Goal: Task Accomplishment & Management: Use online tool/utility

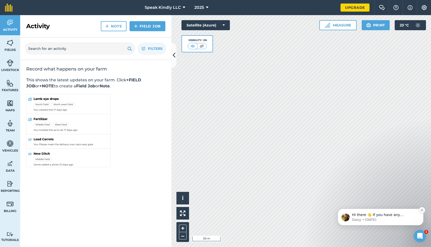
click at [423, 211] on icon "Dismiss notification" at bounding box center [422, 210] width 3 height 3
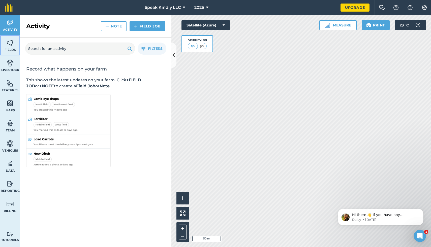
click at [8, 44] on img at bounding box center [10, 43] width 7 height 8
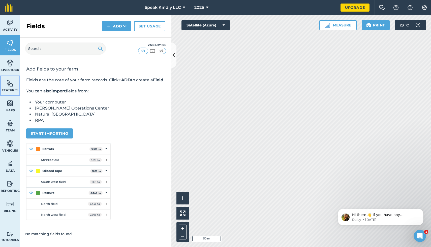
click at [9, 86] on img at bounding box center [10, 83] width 7 height 8
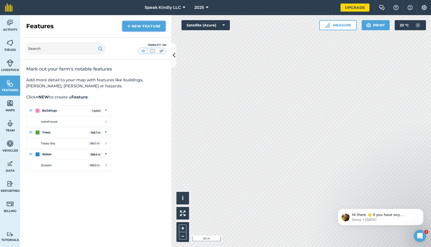
click at [136, 27] on link "New feature" at bounding box center [144, 26] width 43 height 10
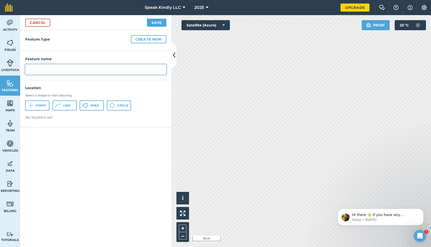
click at [76, 68] on input "text" at bounding box center [95, 69] width 141 height 11
type input "Building"
click at [41, 105] on span "Point" at bounding box center [41, 106] width 10 height 4
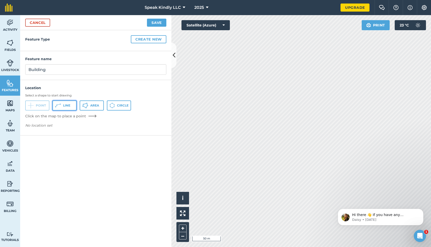
click at [57, 107] on icon at bounding box center [58, 106] width 6 height 6
click at [146, 39] on button "Create new" at bounding box center [149, 39] width 36 height 8
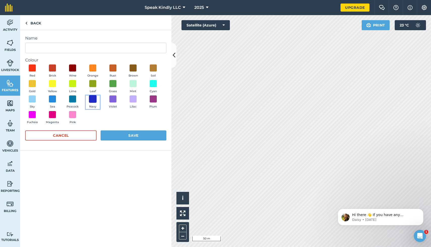
click at [92, 101] on span at bounding box center [93, 99] width 8 height 8
click at [79, 44] on input "Name" at bounding box center [95, 48] width 141 height 11
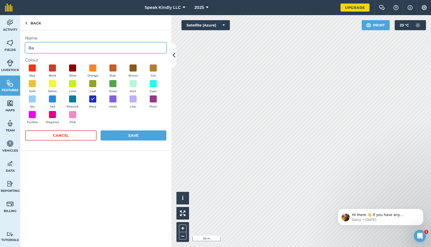
type input "B"
type input "[GEOGRAPHIC_DATA]"
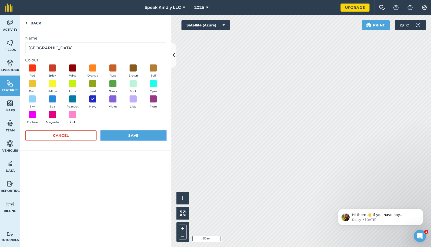
click at [120, 137] on button "Save" at bounding box center [134, 136] width 66 height 10
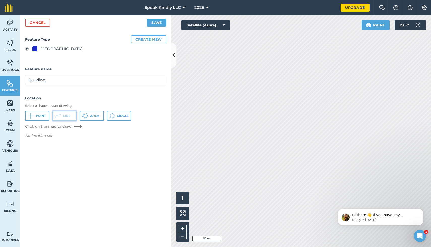
click at [73, 113] on button "Line" at bounding box center [64, 116] width 24 height 10
click at [63, 114] on button "Line" at bounding box center [64, 116] width 24 height 10
click at [101, 81] on input "Building" at bounding box center [95, 80] width 141 height 11
click at [117, 60] on div "Feature Type Create new New Building" at bounding box center [95, 45] width 151 height 31
click at [102, 76] on input "Building" at bounding box center [95, 80] width 141 height 11
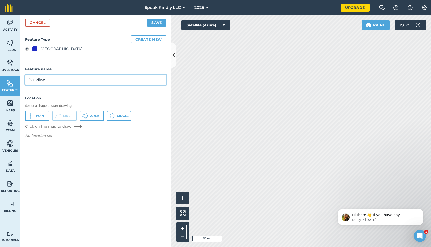
click at [86, 84] on input "Building" at bounding box center [95, 80] width 141 height 11
type input "B"
type input "Indoor"
click at [157, 24] on button "Save" at bounding box center [156, 23] width 19 height 8
click at [45, 143] on p "*Required" at bounding box center [95, 146] width 151 height 10
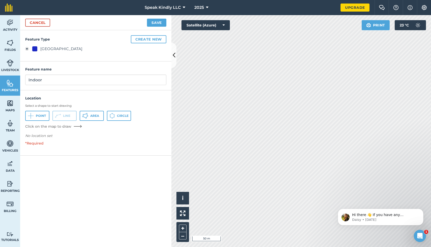
click at [30, 137] on em "No location set" at bounding box center [38, 136] width 27 height 5
click at [30, 143] on p "*Required" at bounding box center [95, 146] width 151 height 10
click at [35, 137] on em "No location set" at bounding box center [38, 136] width 27 height 5
click at [48, 126] on span "Click on the map to draw" at bounding box center [48, 126] width 46 height 5
click at [46, 136] on em "No location set" at bounding box center [38, 136] width 27 height 5
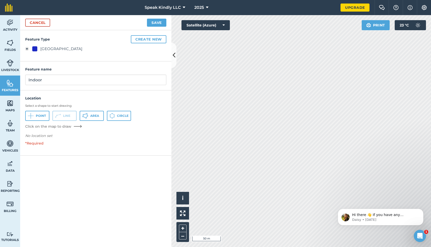
drag, startPoint x: 55, startPoint y: 139, endPoint x: 38, endPoint y: 139, distance: 17.1
click at [38, 139] on p "No location set" at bounding box center [95, 137] width 141 height 8
click at [95, 117] on span "Area" at bounding box center [94, 116] width 9 height 4
click at [154, 24] on button "Save" at bounding box center [156, 23] width 19 height 8
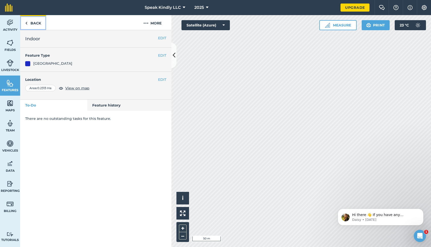
click at [32, 24] on link "Back" at bounding box center [33, 22] width 26 height 15
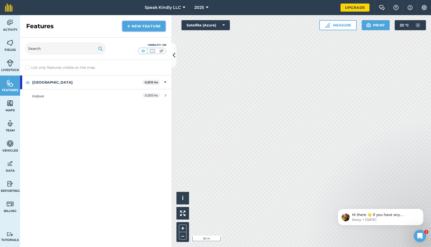
click at [132, 27] on link "New feature" at bounding box center [144, 26] width 43 height 10
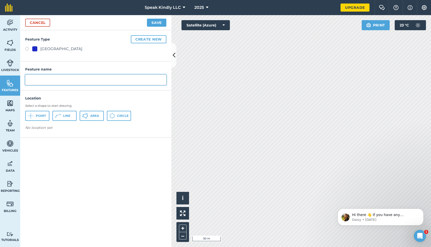
click at [70, 79] on input "text" at bounding box center [95, 80] width 141 height 11
type input "Stalls"
click at [94, 117] on span "Area" at bounding box center [94, 116] width 9 height 4
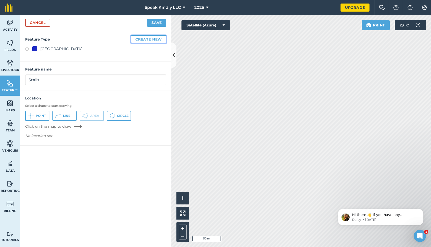
click at [155, 38] on button "Create new" at bounding box center [149, 39] width 36 height 8
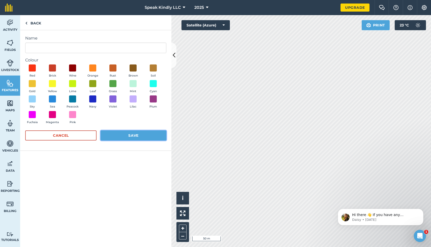
click at [110, 138] on button "Save" at bounding box center [134, 136] width 66 height 10
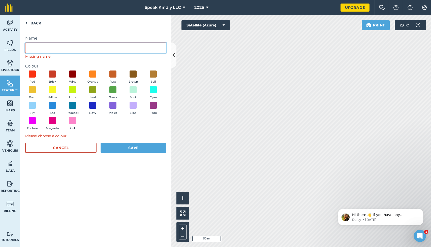
click at [106, 44] on input "Name" at bounding box center [95, 48] width 141 height 11
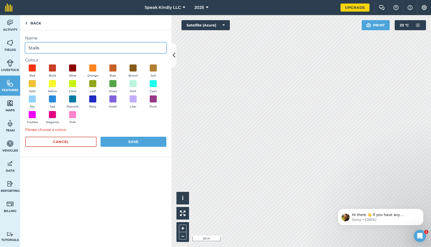
type input "Stalls"
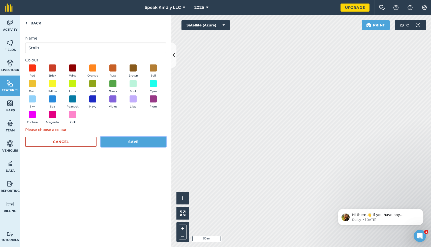
click at [133, 141] on button "Save" at bounding box center [134, 142] width 66 height 10
click at [120, 141] on button "Save" at bounding box center [134, 142] width 66 height 10
click at [93, 99] on span at bounding box center [93, 99] width 8 height 8
click at [119, 145] on button "Save" at bounding box center [134, 142] width 66 height 10
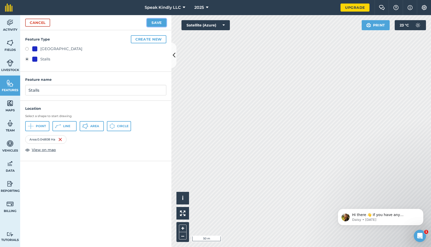
click at [162, 20] on button "Save" at bounding box center [156, 23] width 19 height 8
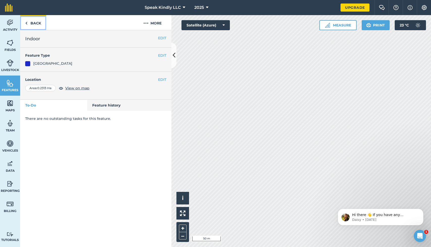
click at [44, 25] on link "Back" at bounding box center [33, 22] width 26 height 15
click at [148, 21] on button "More" at bounding box center [153, 22] width 38 height 15
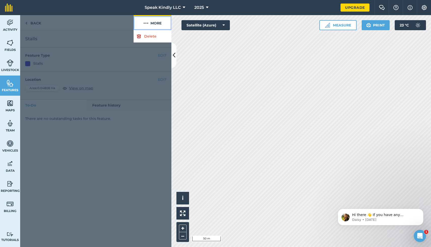
click at [146, 21] on img at bounding box center [145, 23] width 5 height 6
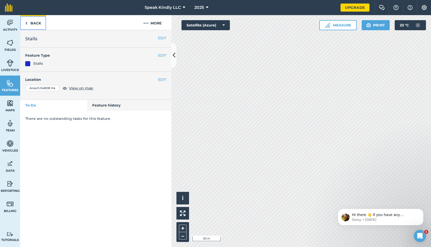
click at [33, 22] on link "Back" at bounding box center [33, 22] width 26 height 15
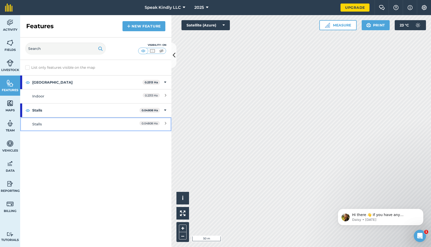
click at [91, 123] on div "Stalls" at bounding box center [76, 125] width 89 height 6
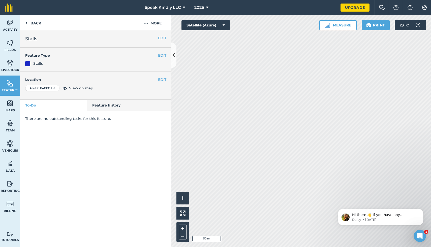
click at [127, 58] on h4 "Feature Type" at bounding box center [91, 56] width 133 height 6
click at [30, 25] on link "Back" at bounding box center [33, 22] width 26 height 15
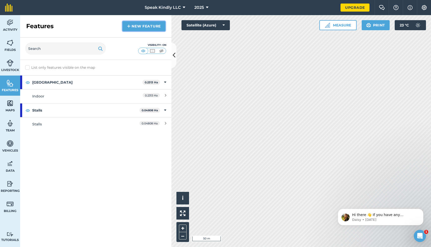
click at [139, 27] on link "New feature" at bounding box center [144, 26] width 43 height 10
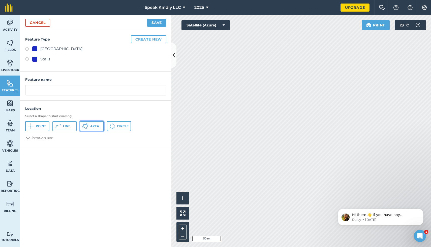
click at [86, 128] on icon at bounding box center [85, 126] width 6 height 6
click at [62, 128] on button "Line" at bounding box center [64, 126] width 24 height 10
click at [65, 98] on div "Feature name" at bounding box center [95, 86] width 151 height 29
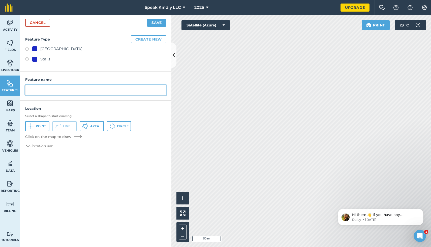
click at [68, 91] on input "text" at bounding box center [95, 90] width 141 height 11
click at [155, 19] on button "Save" at bounding box center [156, 23] width 19 height 8
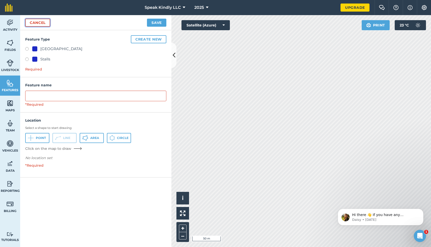
click at [39, 21] on link "Cancel" at bounding box center [37, 23] width 25 height 8
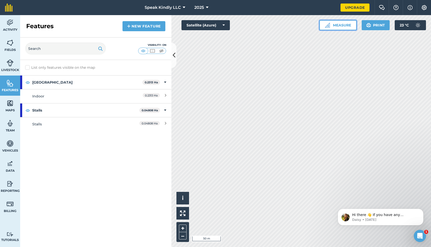
click at [342, 28] on button "Measure" at bounding box center [337, 25] width 37 height 10
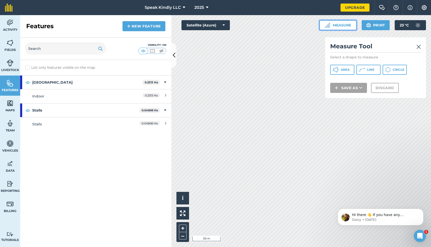
click at [342, 28] on button "Measure" at bounding box center [337, 25] width 37 height 10
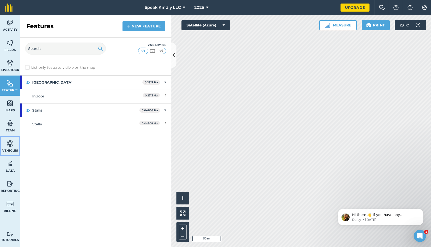
click at [8, 145] on img at bounding box center [10, 144] width 7 height 8
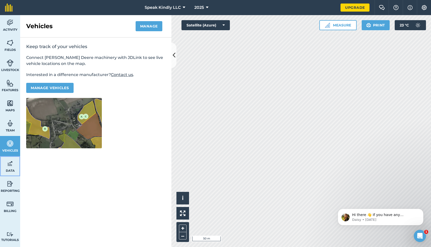
click at [8, 163] on img at bounding box center [10, 164] width 7 height 8
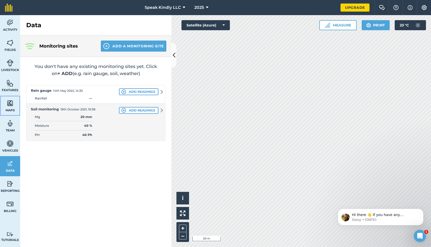
click at [12, 106] on img at bounding box center [10, 104] width 7 height 8
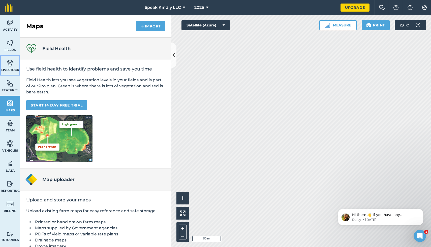
click at [9, 74] on link "Livestock" at bounding box center [10, 65] width 20 height 20
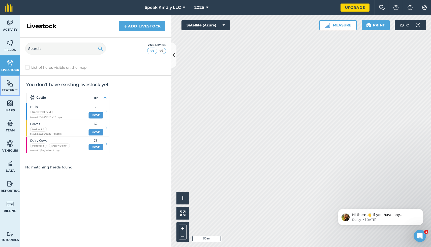
click at [9, 83] on img at bounding box center [10, 83] width 7 height 8
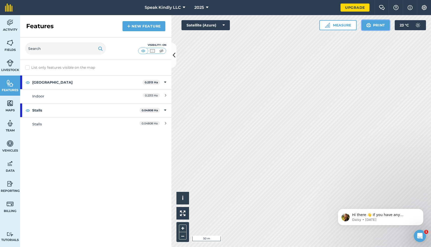
click at [380, 26] on button "Print" at bounding box center [376, 25] width 28 height 10
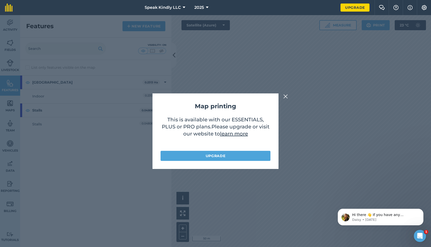
click at [285, 95] on img at bounding box center [285, 97] width 5 height 6
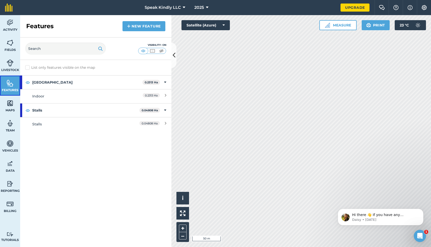
click at [9, 93] on link "Features" at bounding box center [10, 86] width 20 height 20
click at [175, 64] on button at bounding box center [173, 55] width 5 height 25
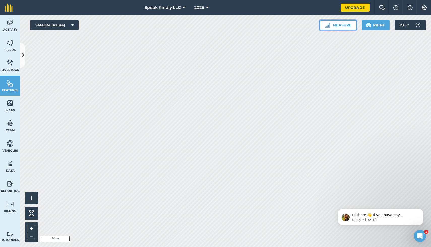
click at [346, 26] on button "Measure" at bounding box center [337, 25] width 37 height 10
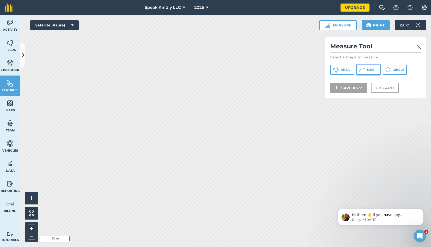
click at [362, 70] on icon at bounding box center [362, 70] width 6 height 6
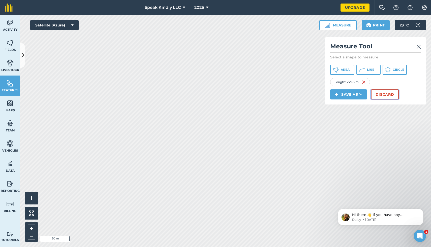
click at [377, 96] on button "Discard" at bounding box center [385, 94] width 28 height 10
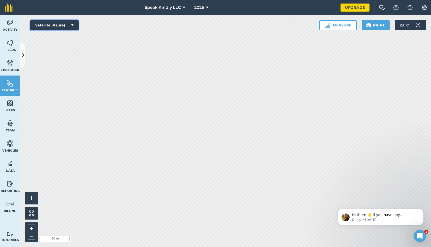
click at [44, 25] on button "Satellite (Azure)" at bounding box center [54, 25] width 48 height 10
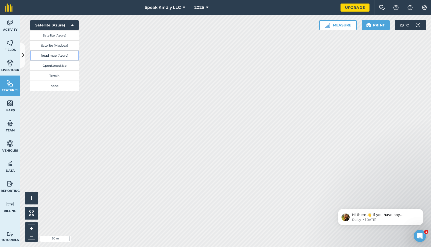
click at [53, 58] on button "Road map (Azure)" at bounding box center [54, 55] width 48 height 10
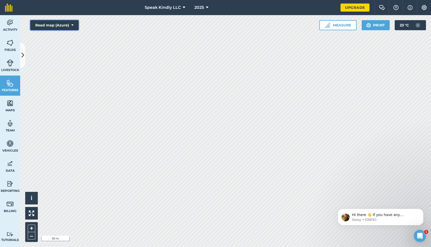
click at [58, 28] on button "Road map (Azure)" at bounding box center [54, 25] width 48 height 10
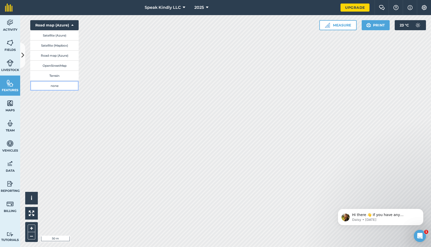
click at [57, 84] on button "none" at bounding box center [54, 86] width 48 height 10
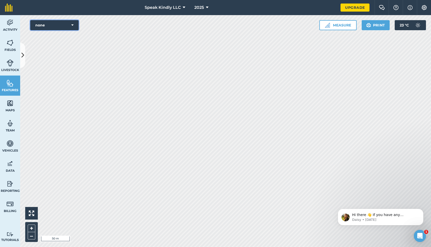
click at [67, 24] on button "none" at bounding box center [54, 25] width 48 height 10
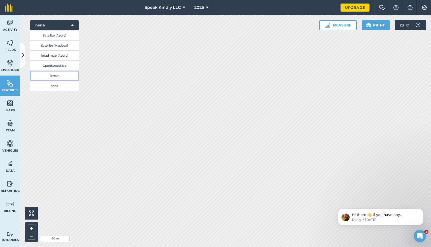
click at [65, 72] on button "Terrain" at bounding box center [54, 76] width 48 height 10
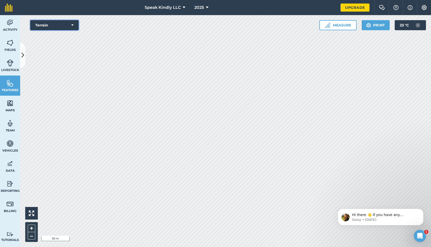
click at [67, 26] on button "Terrain" at bounding box center [54, 25] width 48 height 10
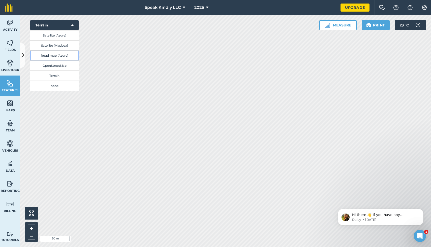
click at [63, 53] on button "Road map (Azure)" at bounding box center [54, 55] width 48 height 10
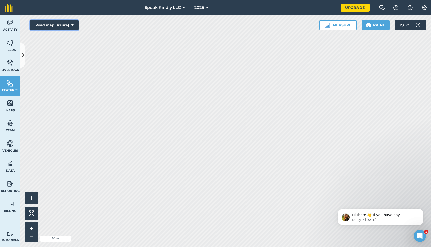
click at [70, 26] on button "Road map (Azure)" at bounding box center [54, 25] width 48 height 10
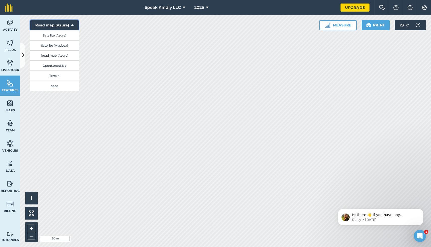
click at [72, 23] on icon at bounding box center [72, 25] width 2 height 5
